Goal: Information Seeking & Learning: Learn about a topic

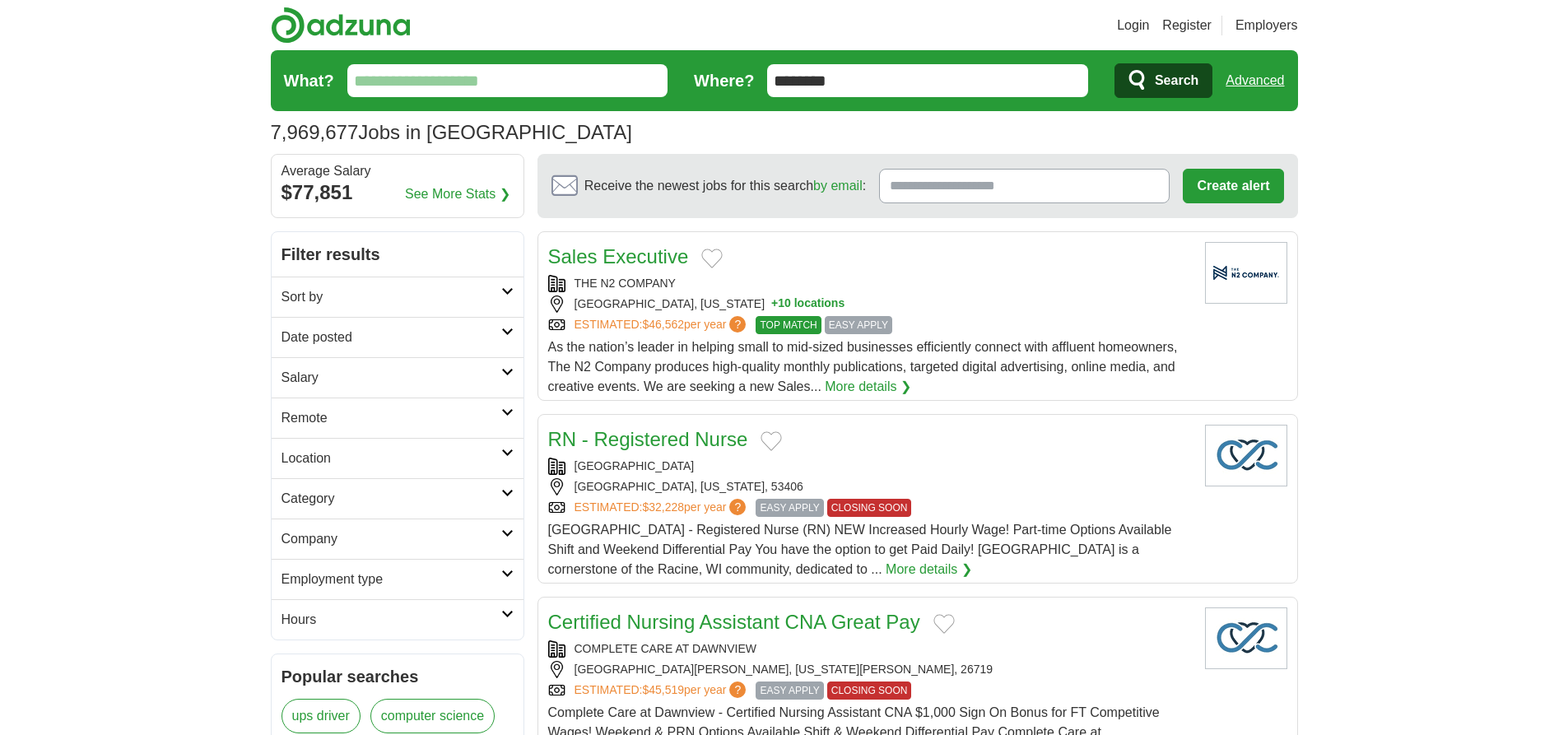
type input "********"
click at [1255, 80] on link "Advanced" at bounding box center [1255, 81] width 59 height 33
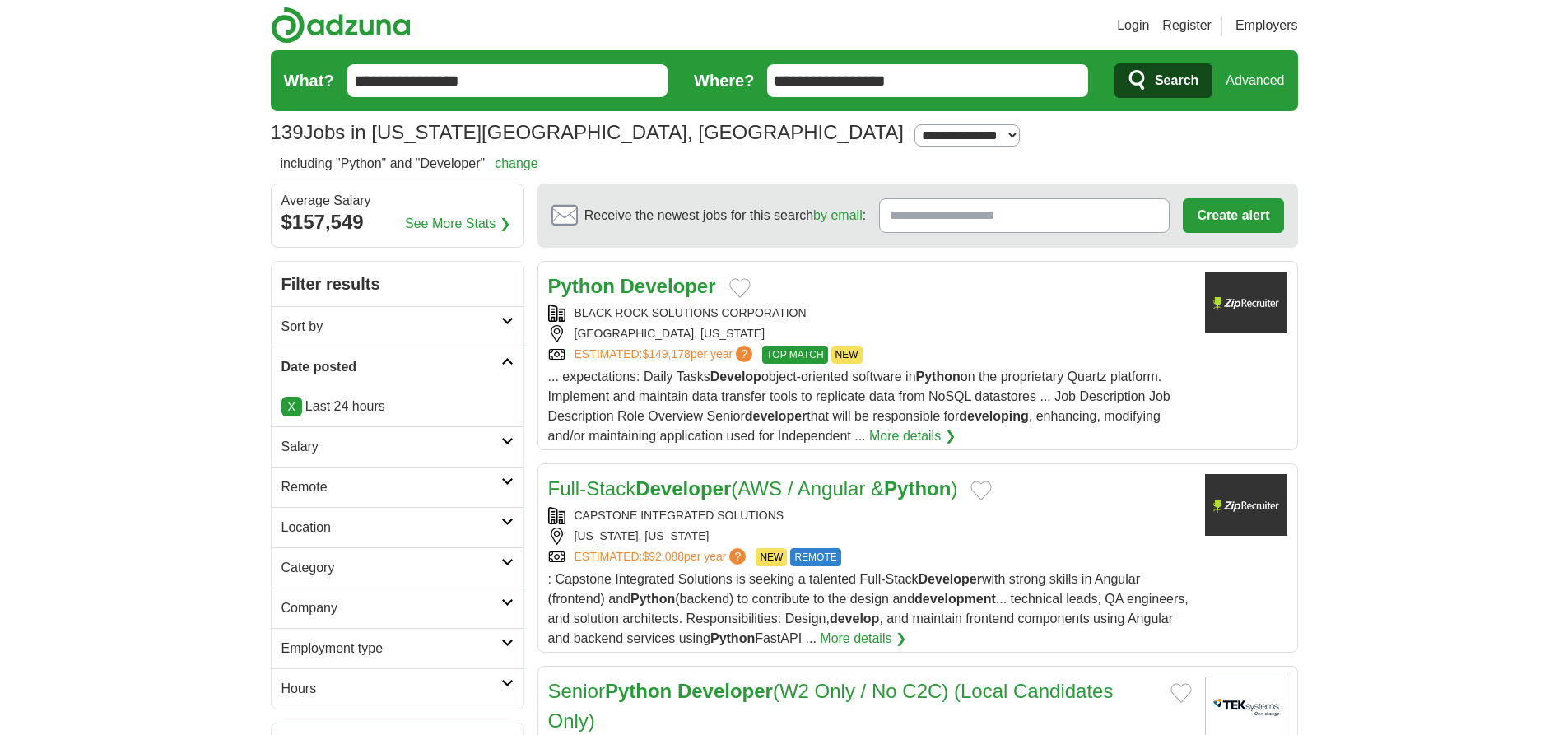
click at [1151, 691] on div "Accept all" at bounding box center [1151, 692] width 229 height 31
